Goal: Find specific page/section: Find specific page/section

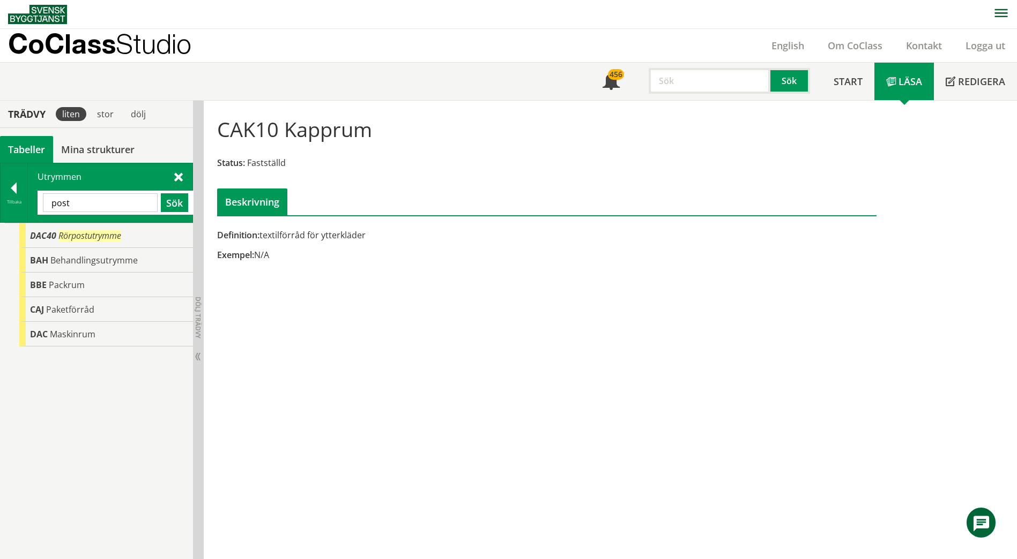
click at [106, 210] on input "post" at bounding box center [100, 202] width 115 height 19
click at [106, 209] on input "post" at bounding box center [100, 202] width 115 height 19
click at [109, 207] on input "skyddsrum" at bounding box center [100, 202] width 115 height 19
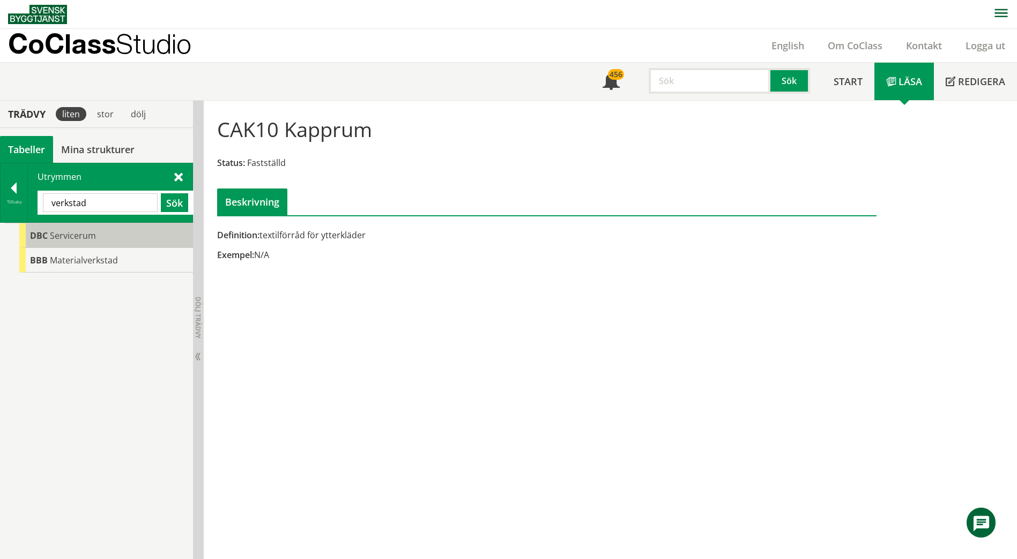
click at [71, 239] on span "Servicerum" at bounding box center [73, 236] width 46 height 12
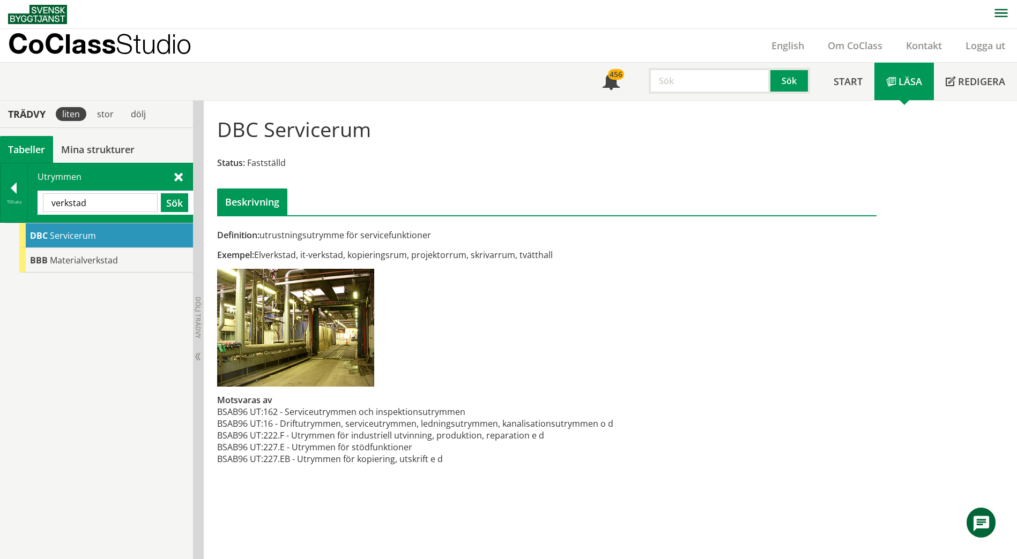
click at [105, 208] on input "verkstad" at bounding box center [100, 202] width 115 height 19
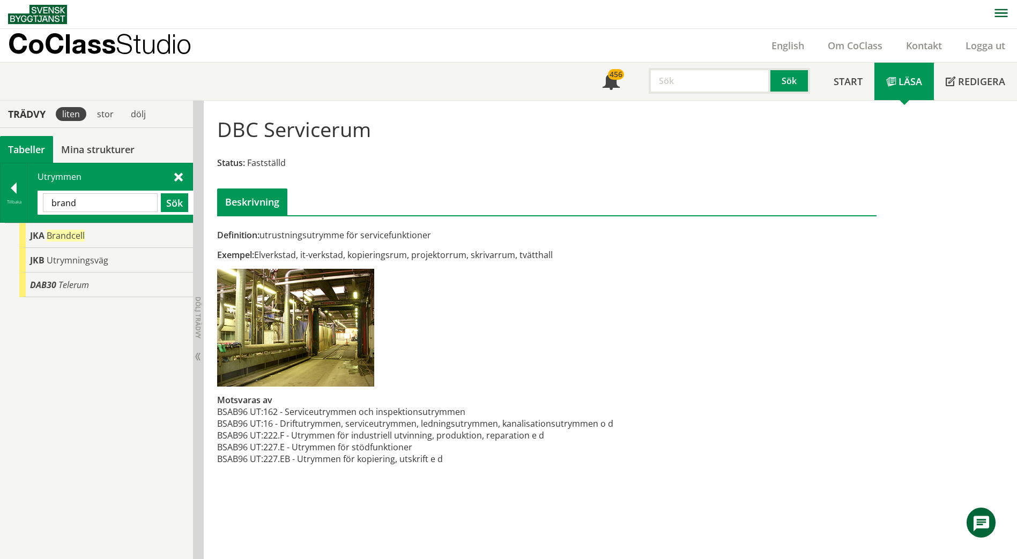
click at [105, 208] on input "brand" at bounding box center [100, 202] width 115 height 19
type input "skydd"
type input "verkstad"
